Goal: Task Accomplishment & Management: Use online tool/utility

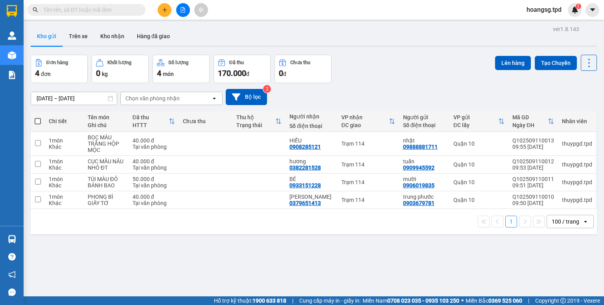
click at [39, 124] on span at bounding box center [38, 121] width 6 height 6
click at [38, 117] on input "checkbox" at bounding box center [38, 117] width 0 height 0
checkbox input "true"
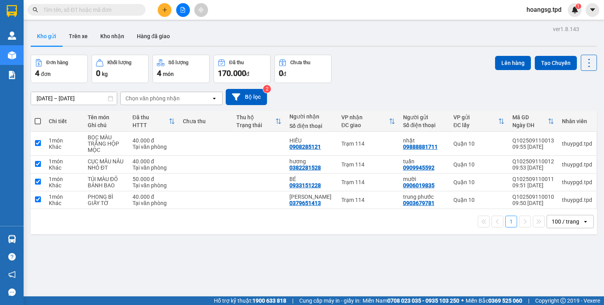
checkbox input "true"
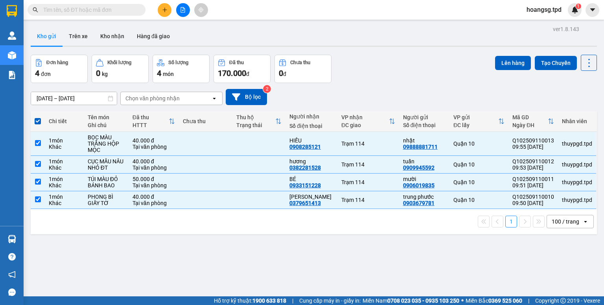
drag, startPoint x: 506, startPoint y: 65, endPoint x: 301, endPoint y: 111, distance: 211.0
click at [505, 66] on button "Lên hàng" at bounding box center [513, 63] width 36 height 14
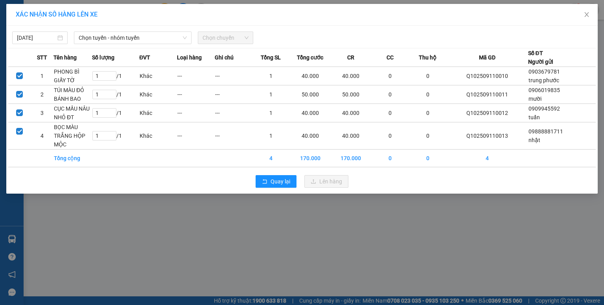
click at [116, 29] on div "[DATE] Chọn tuyến - nhóm tuyến Chọn chuyến" at bounding box center [302, 36] width 588 height 17
click at [115, 40] on span "Chọn tuyến - nhóm tuyến" at bounding box center [133, 38] width 108 height 12
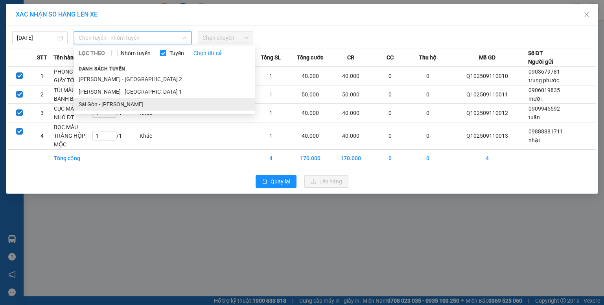
click at [113, 106] on li "Sài Gòn - [PERSON_NAME]" at bounding box center [164, 104] width 181 height 13
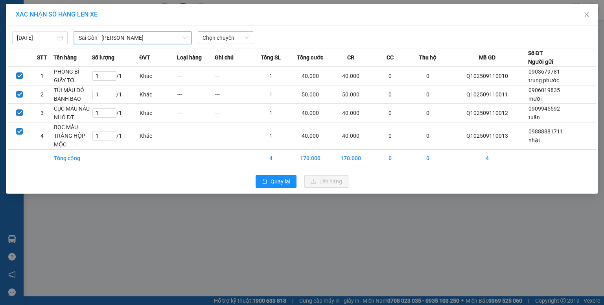
click at [219, 39] on span "Chọn chuyến" at bounding box center [226, 38] width 46 height 12
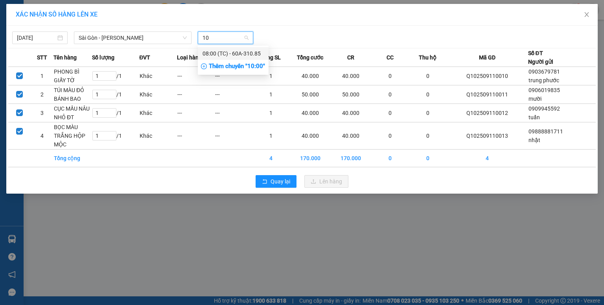
type input "10"
click at [250, 65] on div "Thêm chuyến " 10:00 "" at bounding box center [233, 66] width 71 height 13
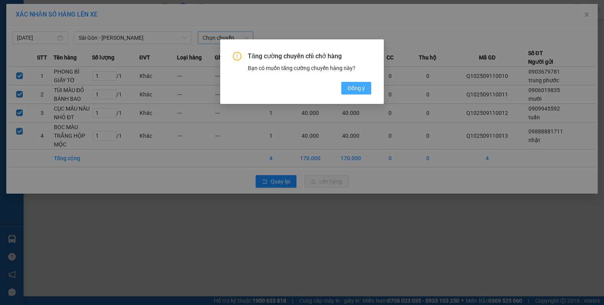
click at [352, 91] on span "Đồng ý" at bounding box center [356, 88] width 17 height 9
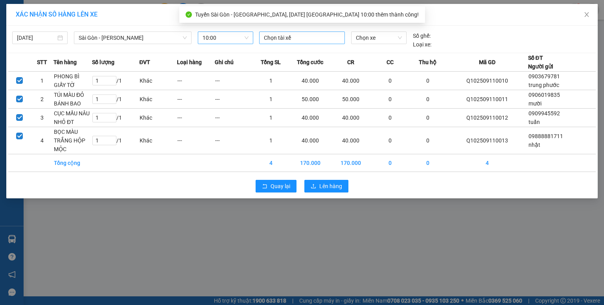
click at [314, 40] on div at bounding box center [302, 37] width 82 height 9
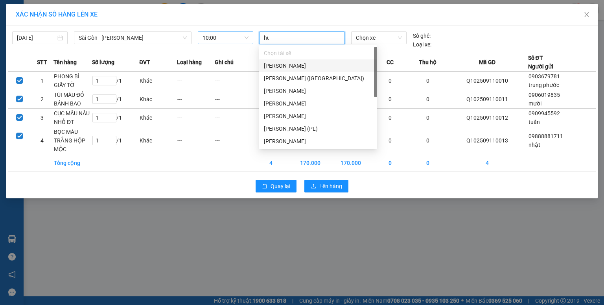
type input "huy"
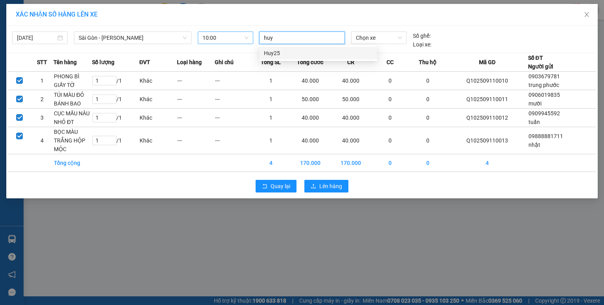
click at [281, 56] on div "Huy25" at bounding box center [318, 53] width 109 height 9
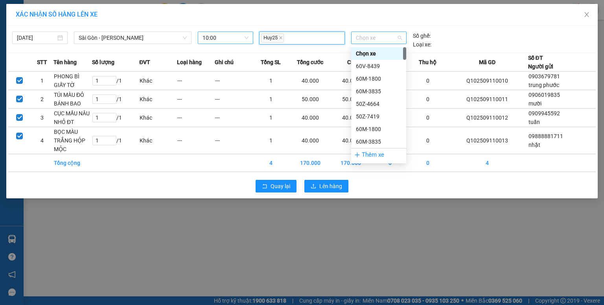
click at [373, 37] on span "Chọn xe" at bounding box center [379, 38] width 46 height 12
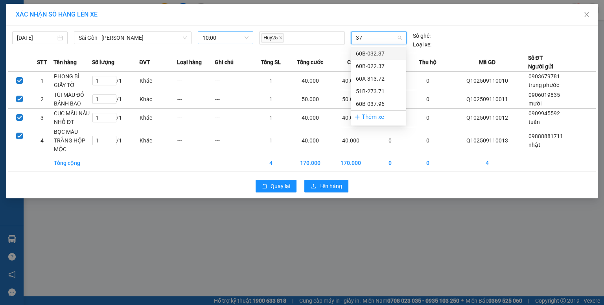
type input "371"
drag, startPoint x: 375, startPoint y: 49, endPoint x: 332, endPoint y: 160, distance: 119.3
click at [375, 50] on div "51B-273.71" at bounding box center [379, 53] width 46 height 9
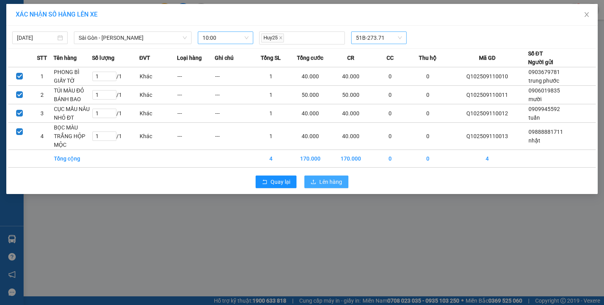
click at [329, 176] on button "Lên hàng" at bounding box center [327, 182] width 44 height 13
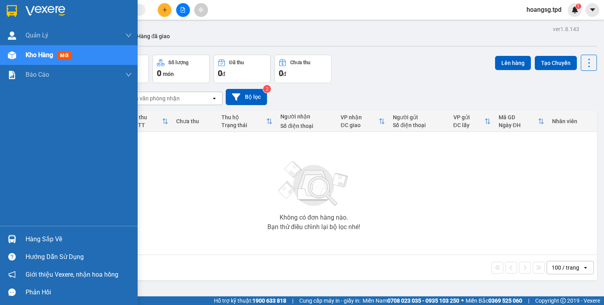
click at [9, 238] on img at bounding box center [12, 239] width 8 height 8
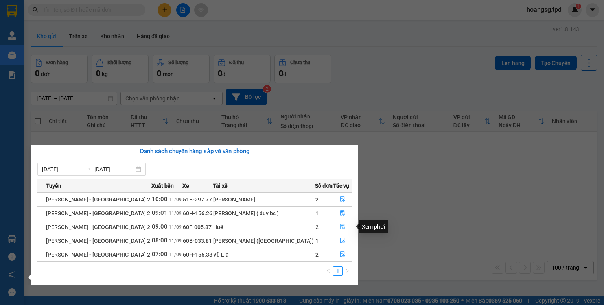
click at [340, 225] on icon "file-done" at bounding box center [342, 227] width 5 height 6
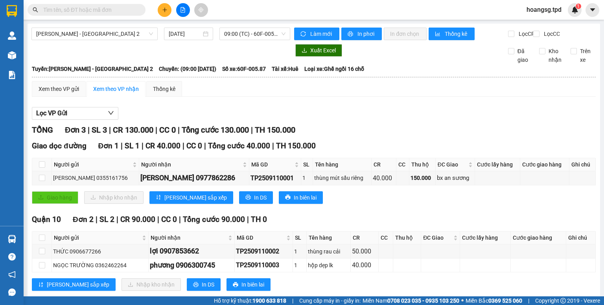
scroll to position [22, 0]
